Goal: Information Seeking & Learning: Learn about a topic

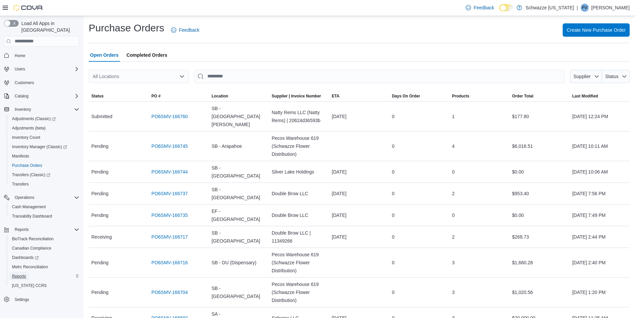
click at [16, 274] on span "Reports" at bounding box center [19, 276] width 14 height 5
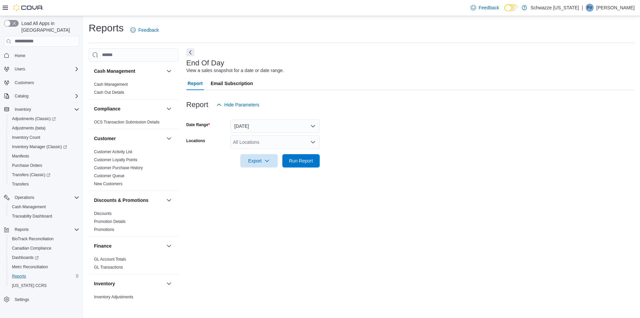
click at [251, 145] on div "All Locations" at bounding box center [275, 141] width 89 height 13
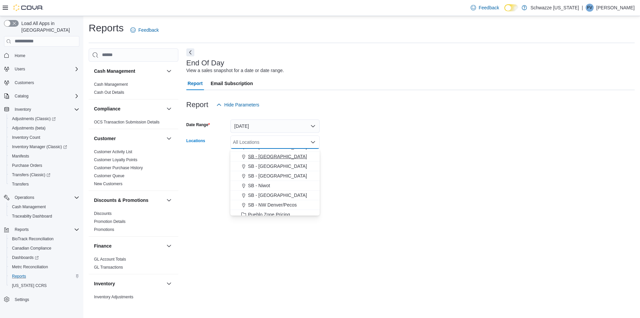
click at [271, 160] on button "SB - [GEOGRAPHIC_DATA]" at bounding box center [275, 157] width 89 height 10
click at [372, 149] on div at bounding box center [410, 151] width 449 height 5
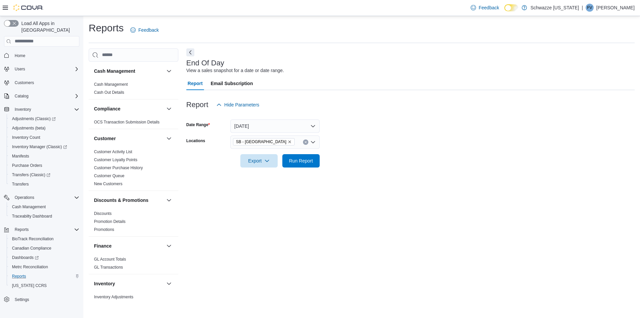
click at [304, 169] on div at bounding box center [410, 171] width 449 height 8
click at [303, 166] on span "Run Report" at bounding box center [301, 160] width 29 height 13
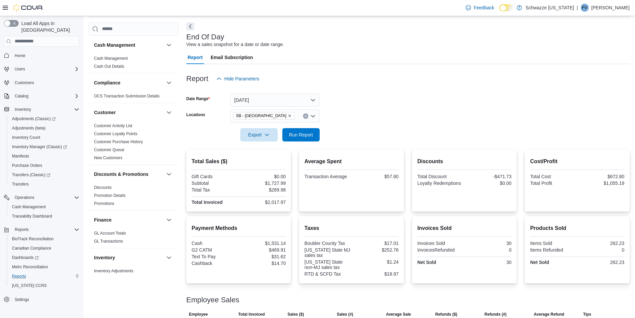
scroll to position [61, 0]
